Goal: Task Accomplishment & Management: Use online tool/utility

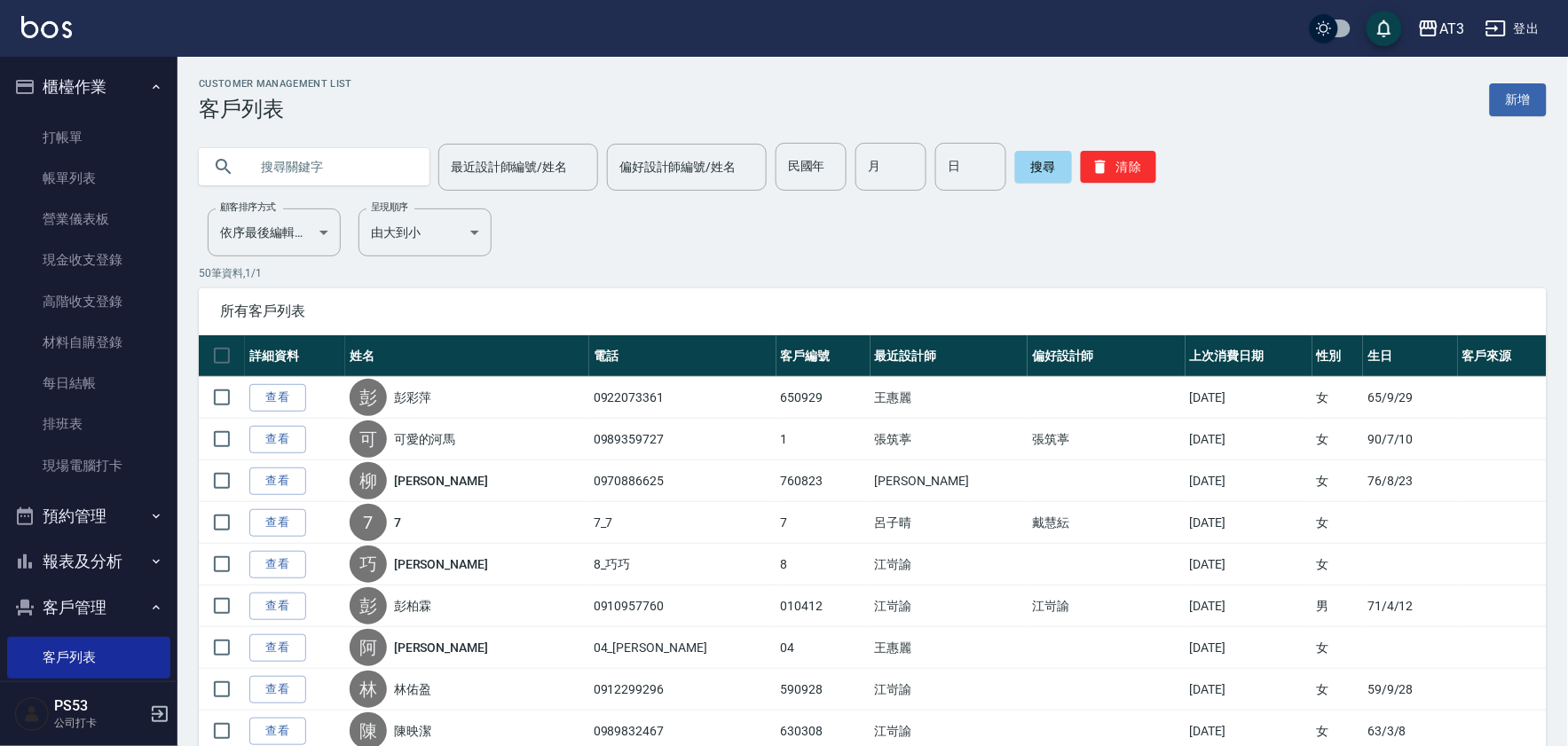
click at [356, 163] on input "text" at bounding box center [332, 166] width 167 height 48
click at [39, 120] on link "打帳單" at bounding box center [88, 138] width 163 height 41
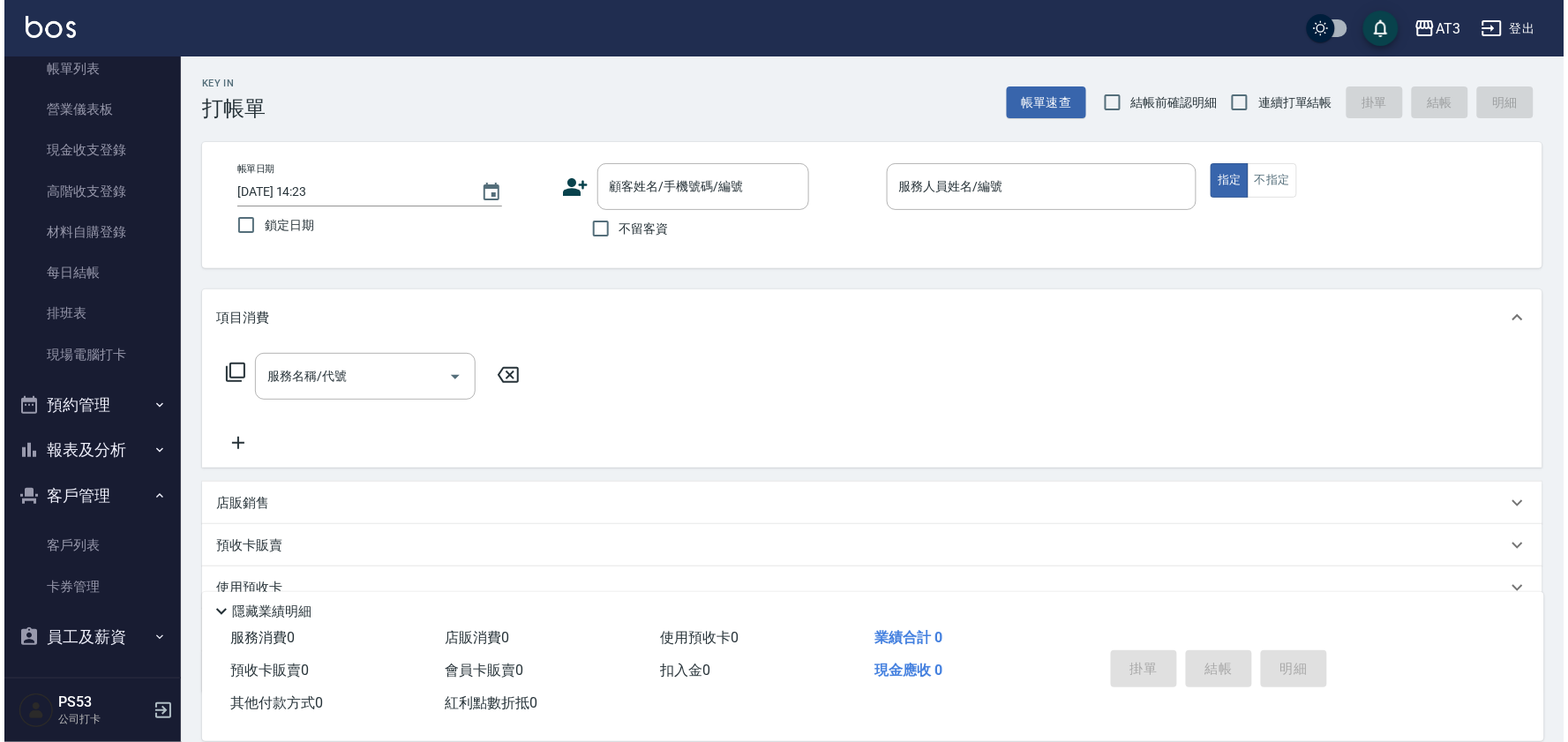
scroll to position [110, 0]
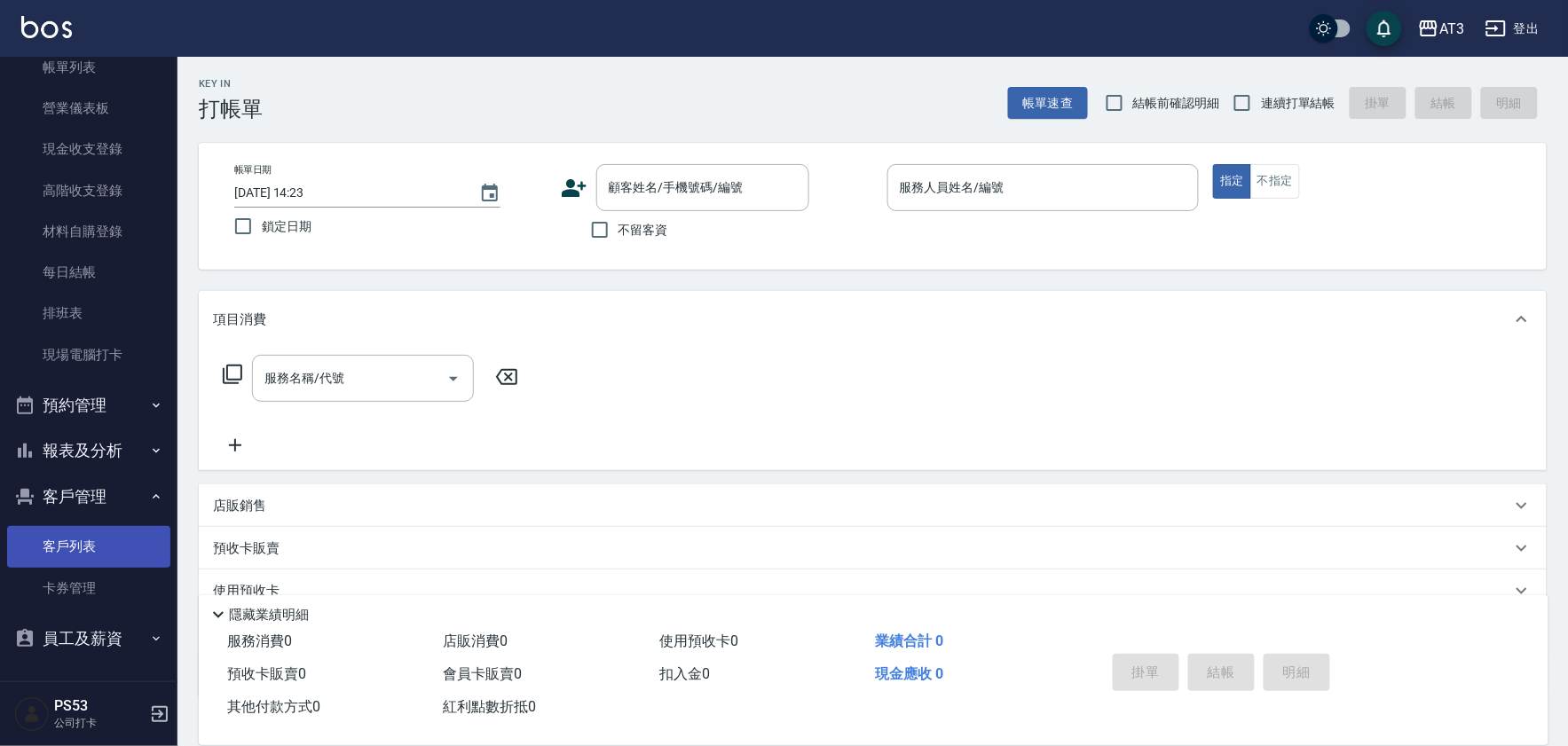
click at [112, 544] on link "客戶列表" at bounding box center [88, 547] width 163 height 41
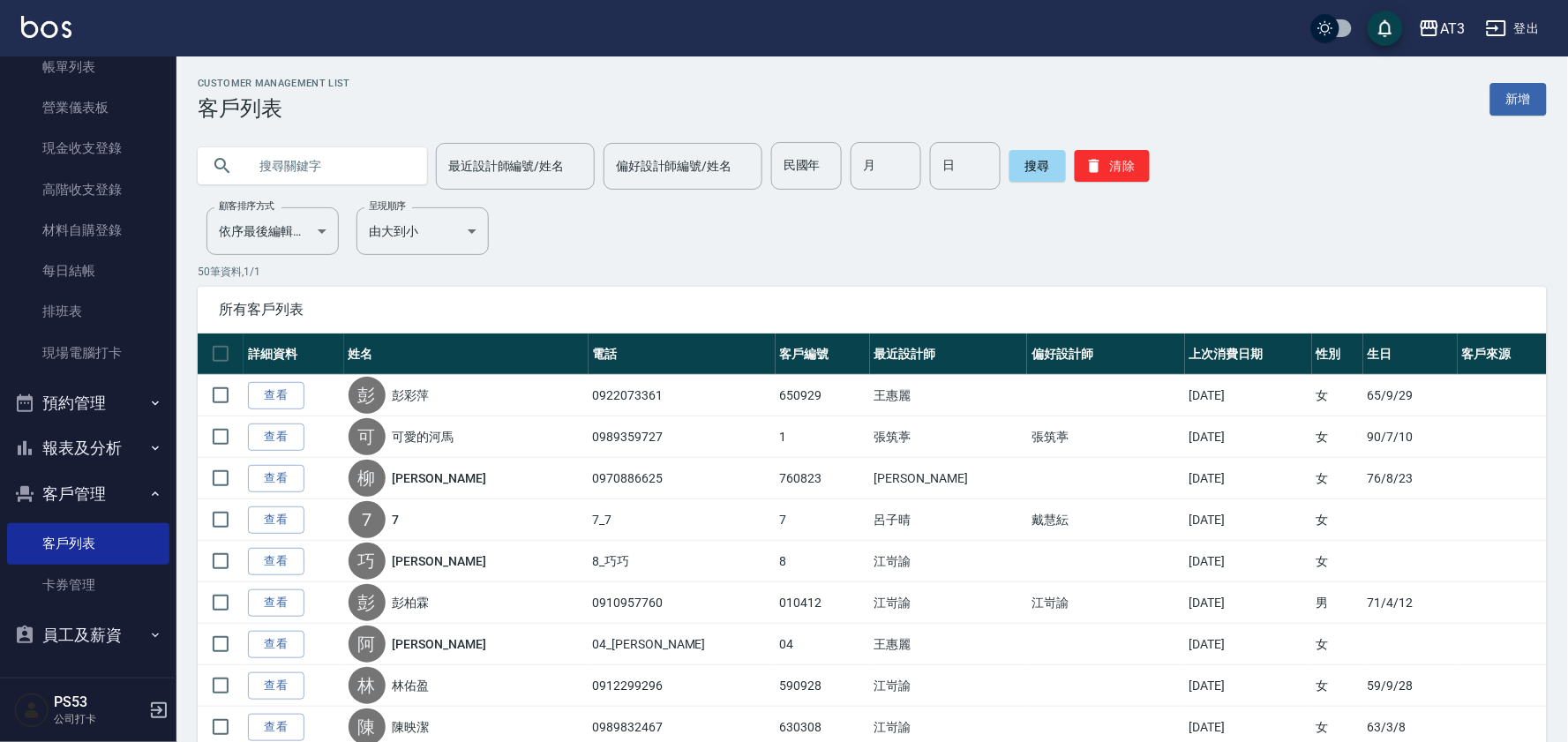
click at [333, 169] on input "text" at bounding box center [330, 165] width 166 height 47
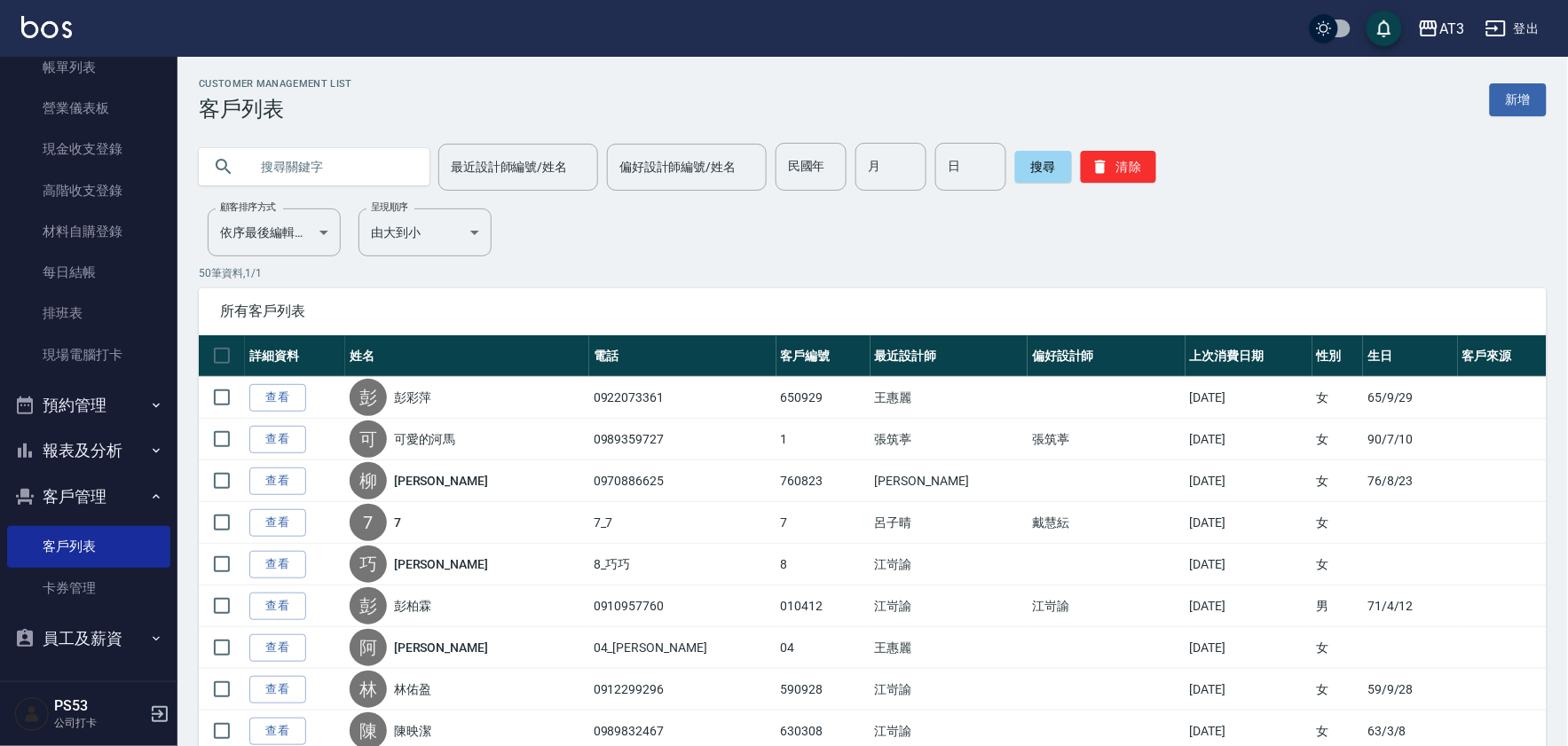
type input "j"
type input "3"
type input "u"
type input "[PERSON_NAME]"
